Goal: Navigation & Orientation: Find specific page/section

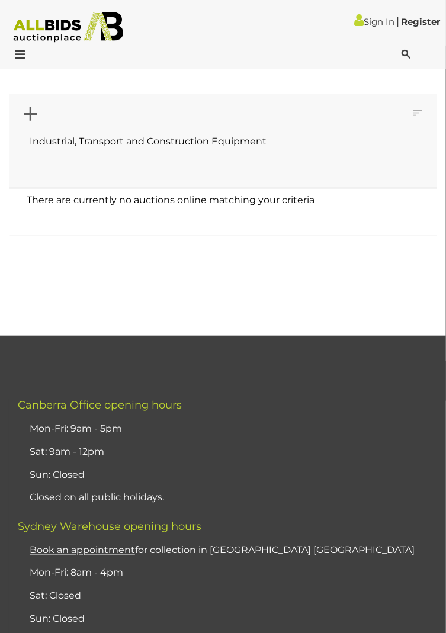
click at [15, 57] on icon at bounding box center [17, 55] width 16 height 12
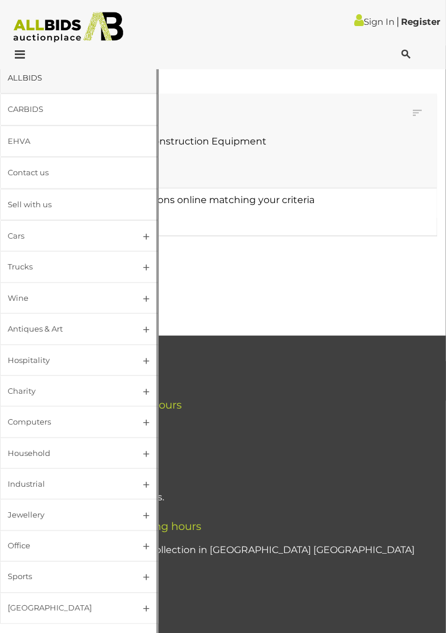
click at [39, 78] on div "ALLBIDS" at bounding box center [65, 78] width 115 height 14
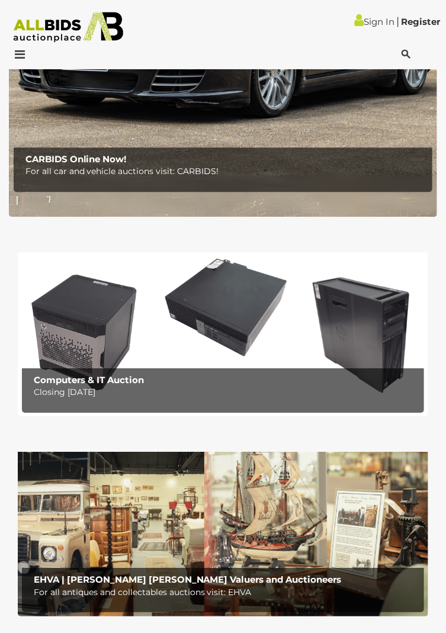
scroll to position [652, 0]
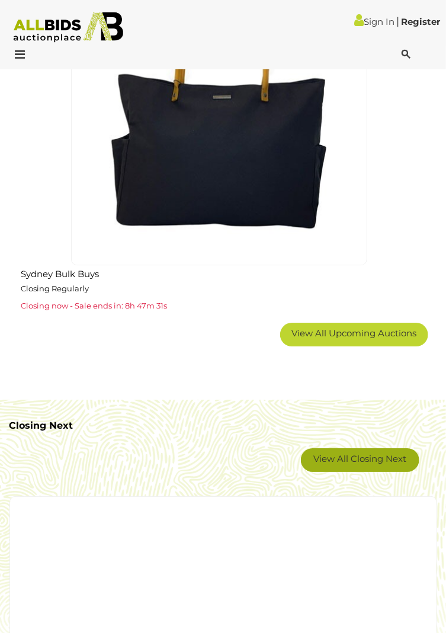
click at [379, 460] on link "View All Closing Next" at bounding box center [360, 460] width 118 height 24
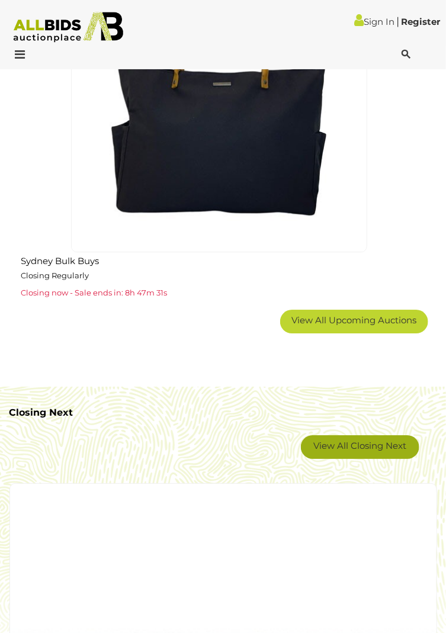
scroll to position [3995, 0]
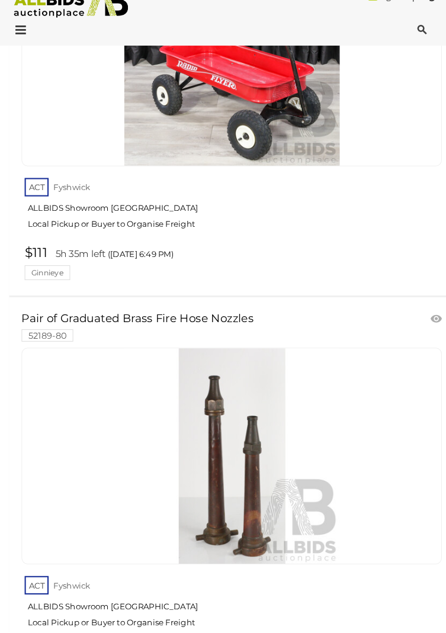
scroll to position [16366, 0]
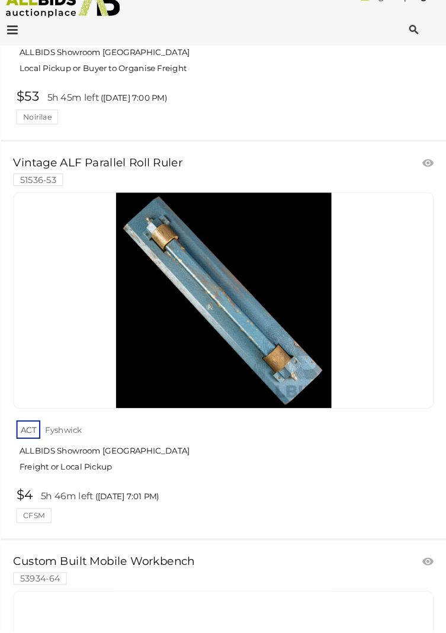
scroll to position [11793, 0]
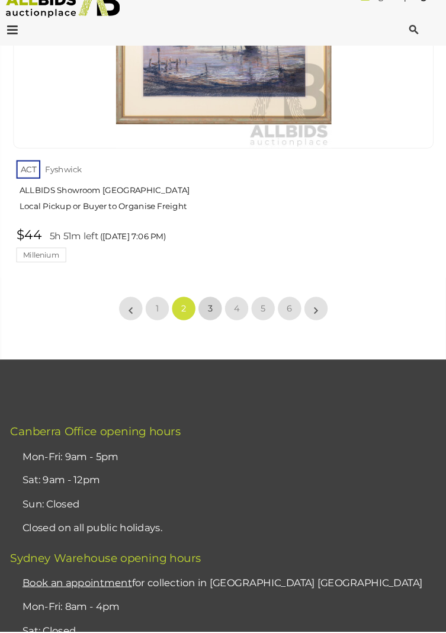
click at [215, 310] on link "3" at bounding box center [210, 322] width 24 height 24
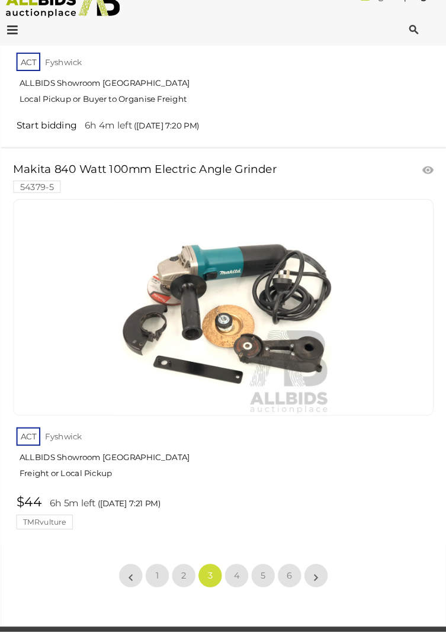
scroll to position [19301, 0]
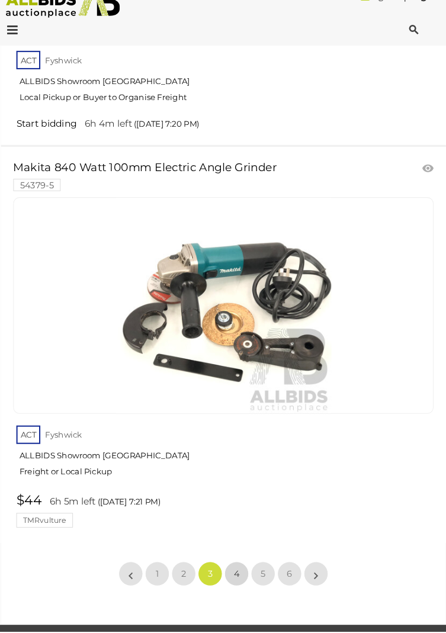
click at [242, 566] on link "4" at bounding box center [236, 578] width 24 height 24
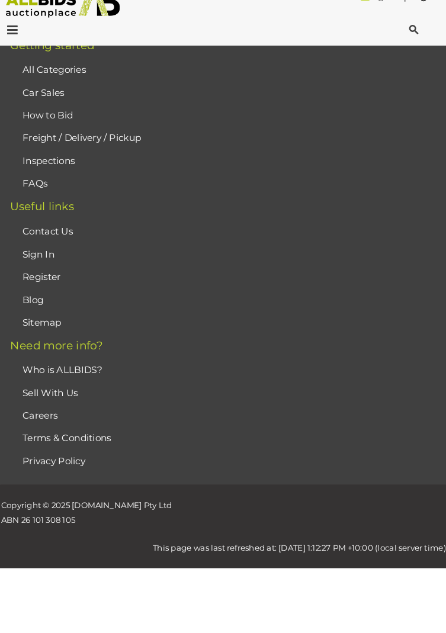
scroll to position [20, 0]
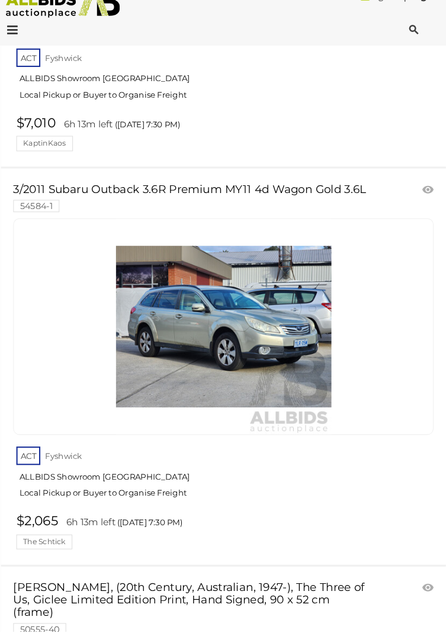
scroll to position [10516, 0]
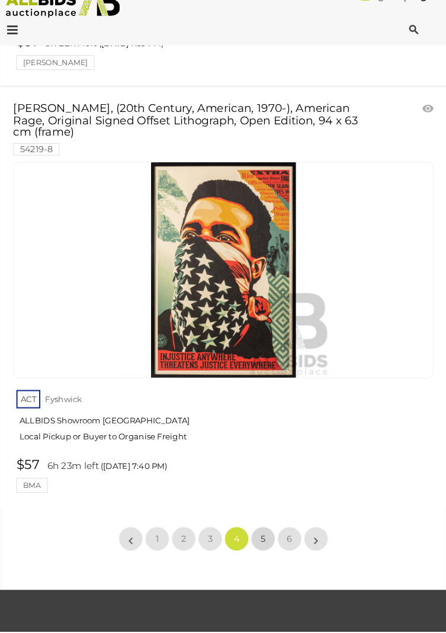
click at [269, 533] on link "5" at bounding box center [261, 545] width 24 height 24
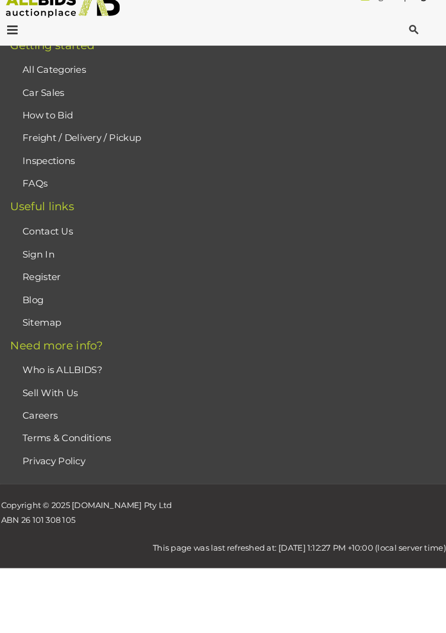
scroll to position [20, 0]
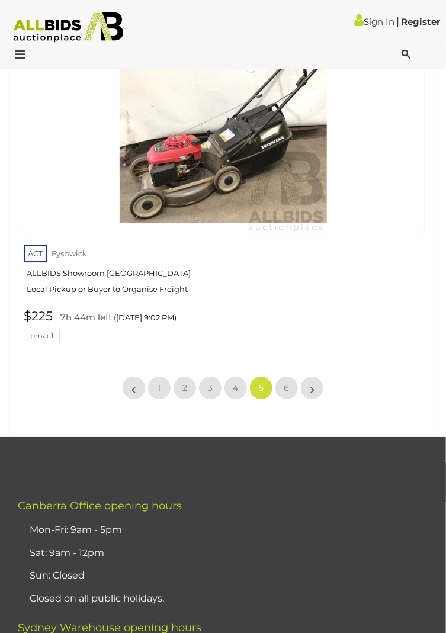
scroll to position [19164, 0]
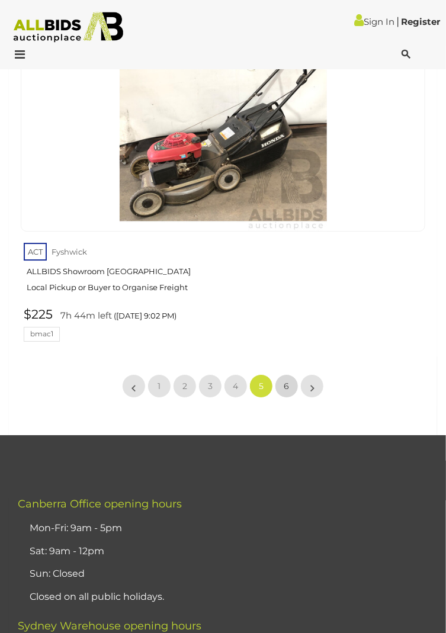
click at [287, 381] on span "6" at bounding box center [286, 386] width 5 height 11
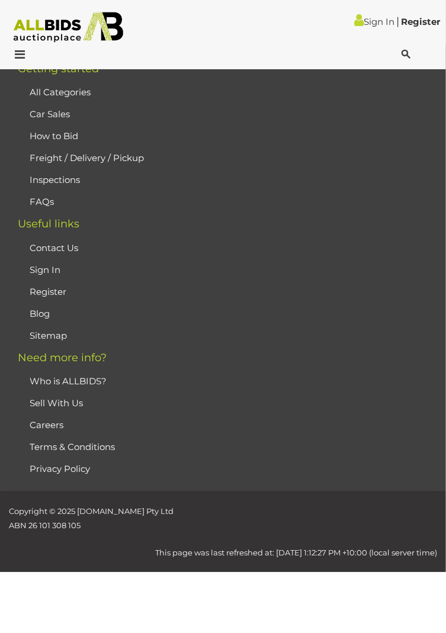
scroll to position [20, 0]
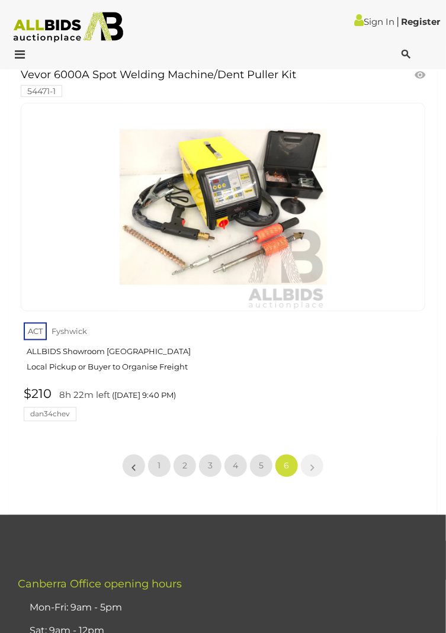
scroll to position [3553, 0]
